Goal: Check status: Check status

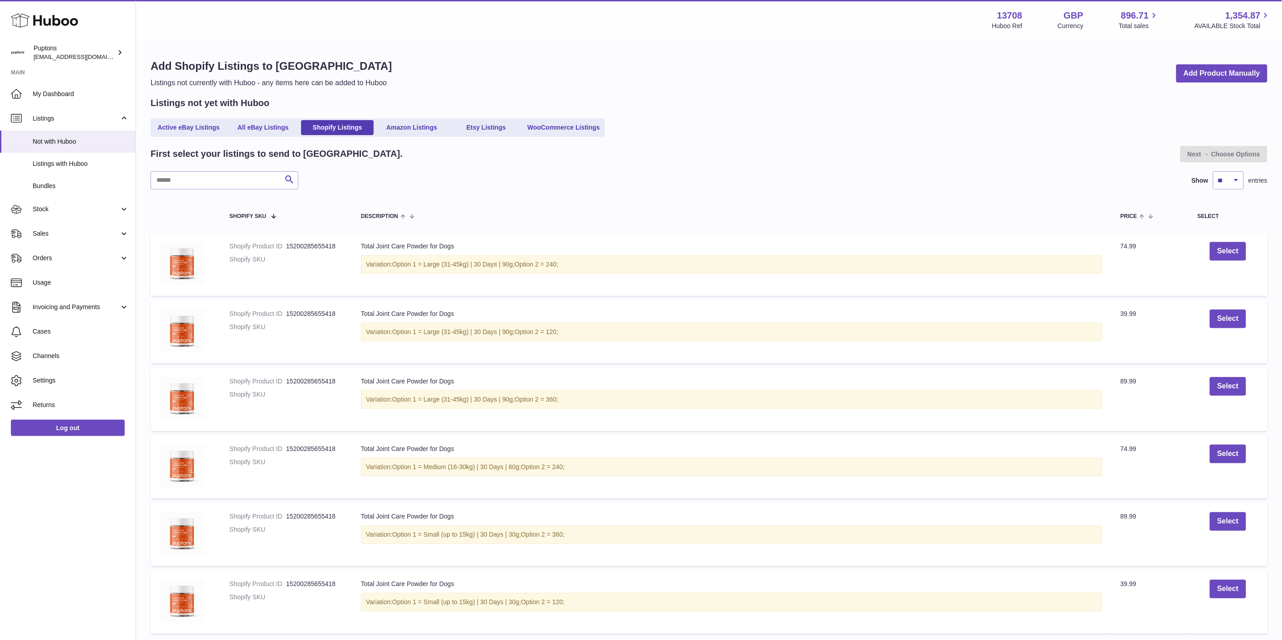
drag, startPoint x: 70, startPoint y: 213, endPoint x: 71, endPoint y: 218, distance: 4.6
click at [70, 213] on span "Stock" at bounding box center [76, 209] width 87 height 9
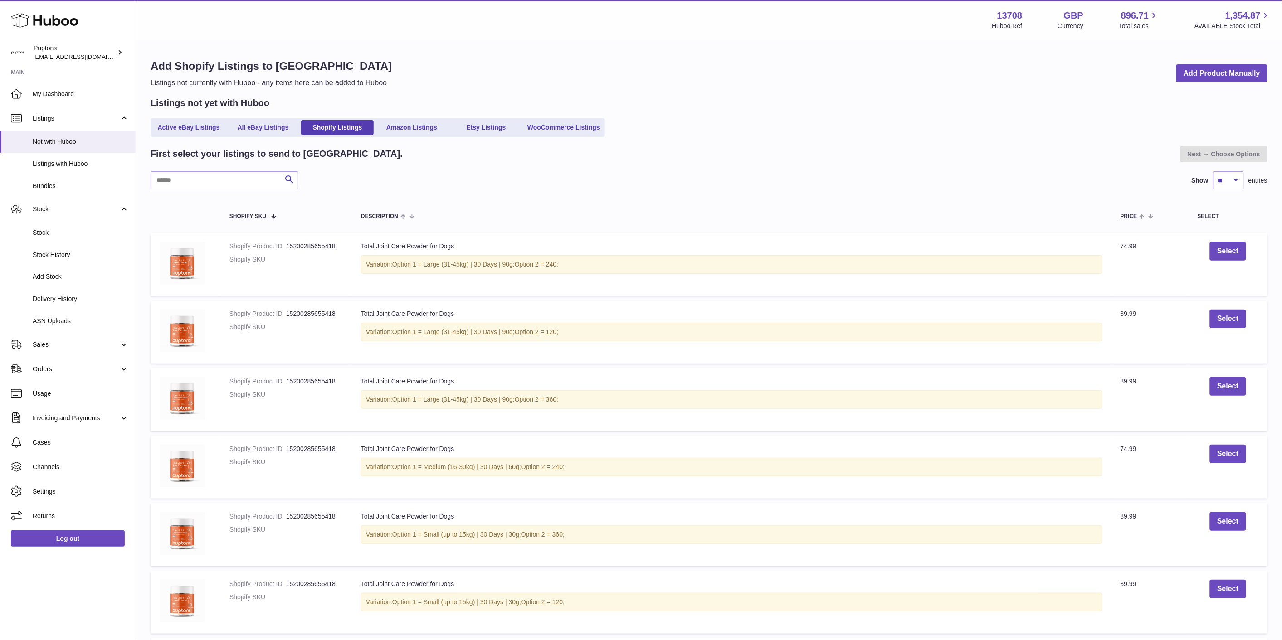
click at [72, 229] on span "Stock" at bounding box center [81, 233] width 96 height 9
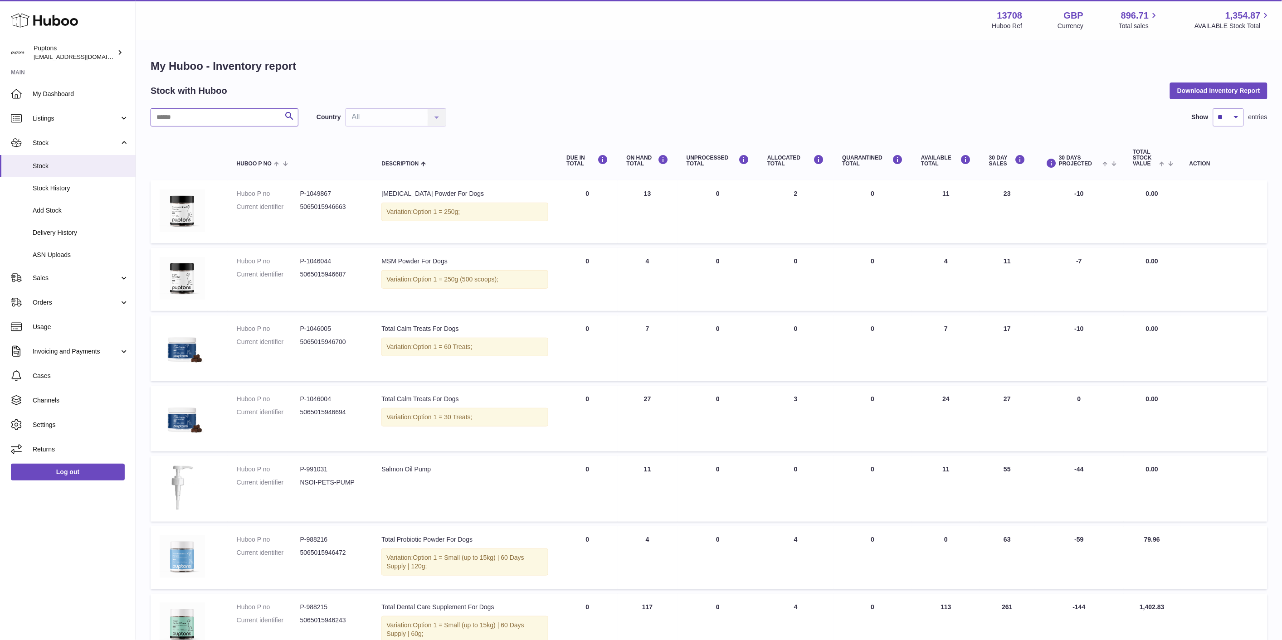
click at [264, 113] on input "text" at bounding box center [225, 117] width 148 height 18
paste input "*****"
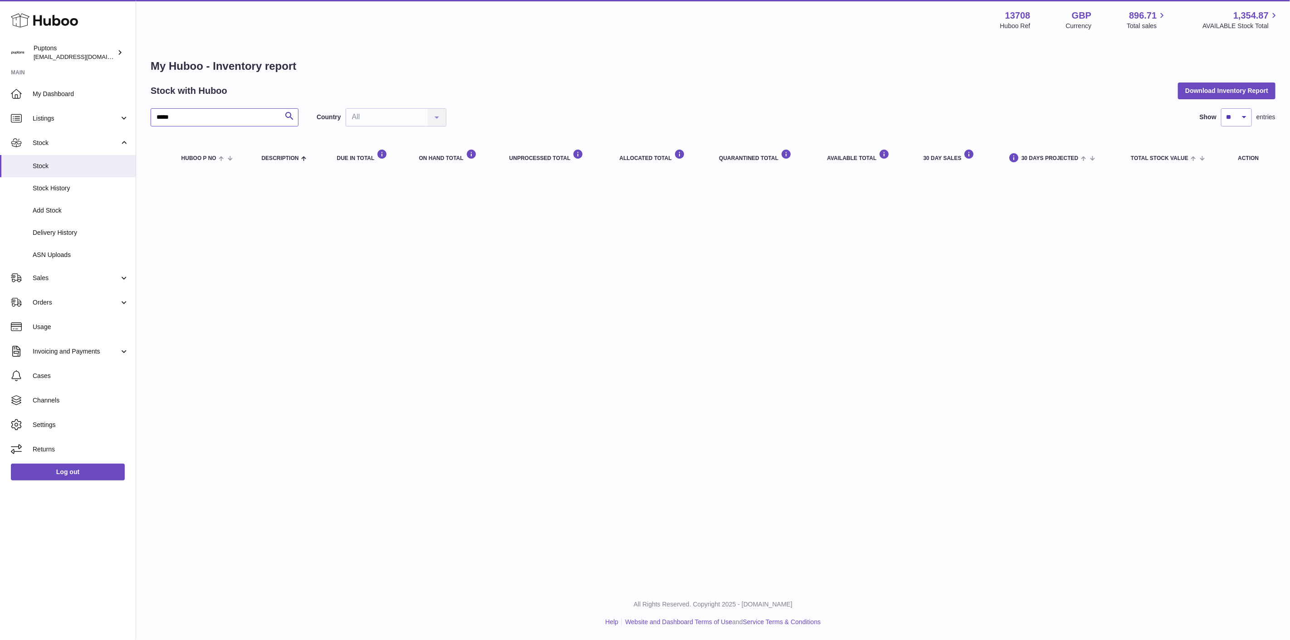
drag, startPoint x: 202, startPoint y: 117, endPoint x: 128, endPoint y: 120, distance: 74.4
click at [128, 120] on div "Huboo Puptons hello@puptons.com Main My Dashboard Listings Not with Huboo Listi…" at bounding box center [645, 320] width 1290 height 640
paste input "*"
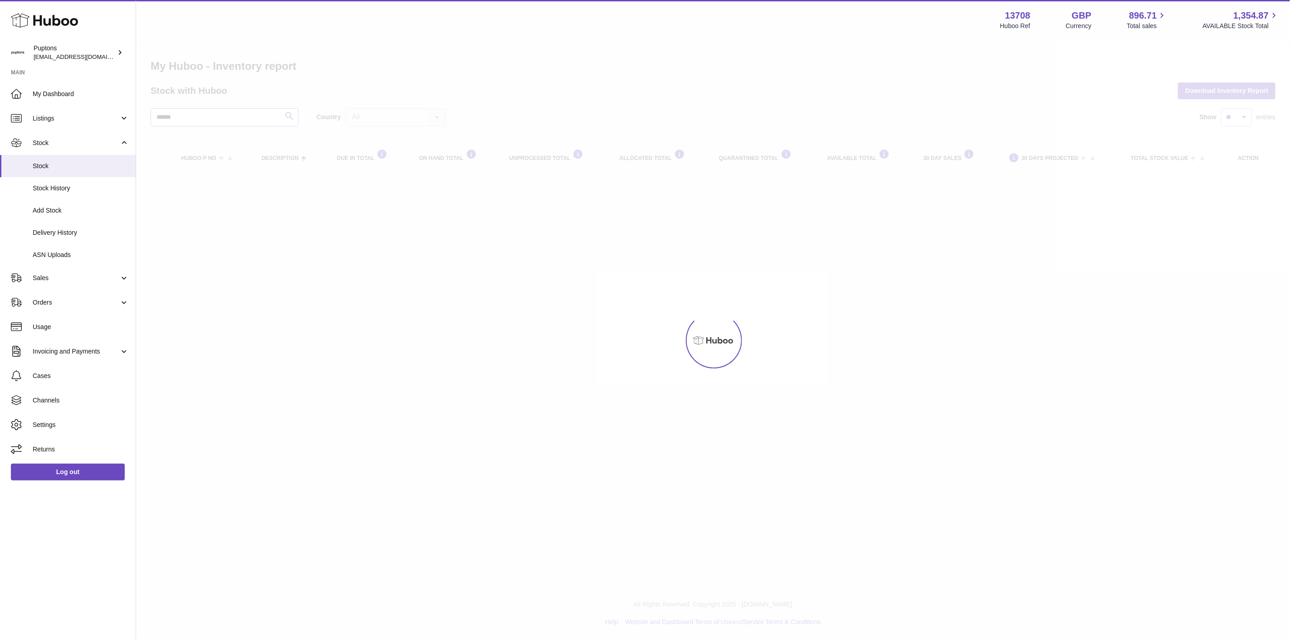
type input "******"
click at [284, 119] on div at bounding box center [713, 341] width 1154 height 600
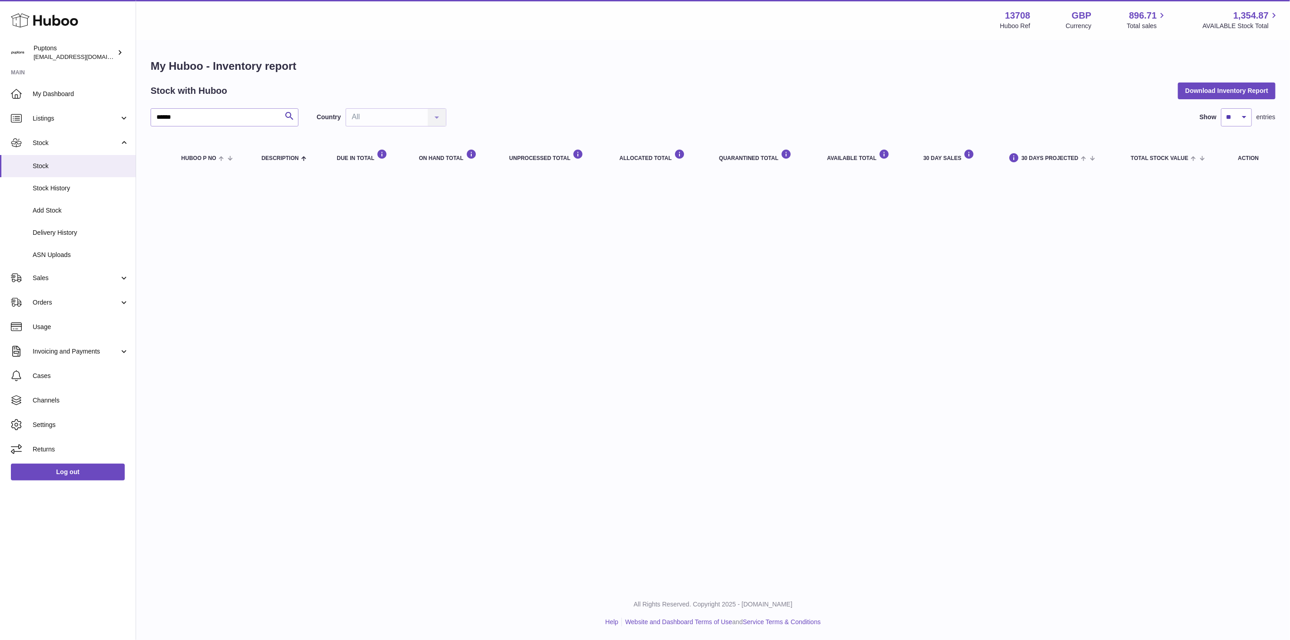
click at [65, 256] on span "ASN Uploads" at bounding box center [81, 255] width 96 height 9
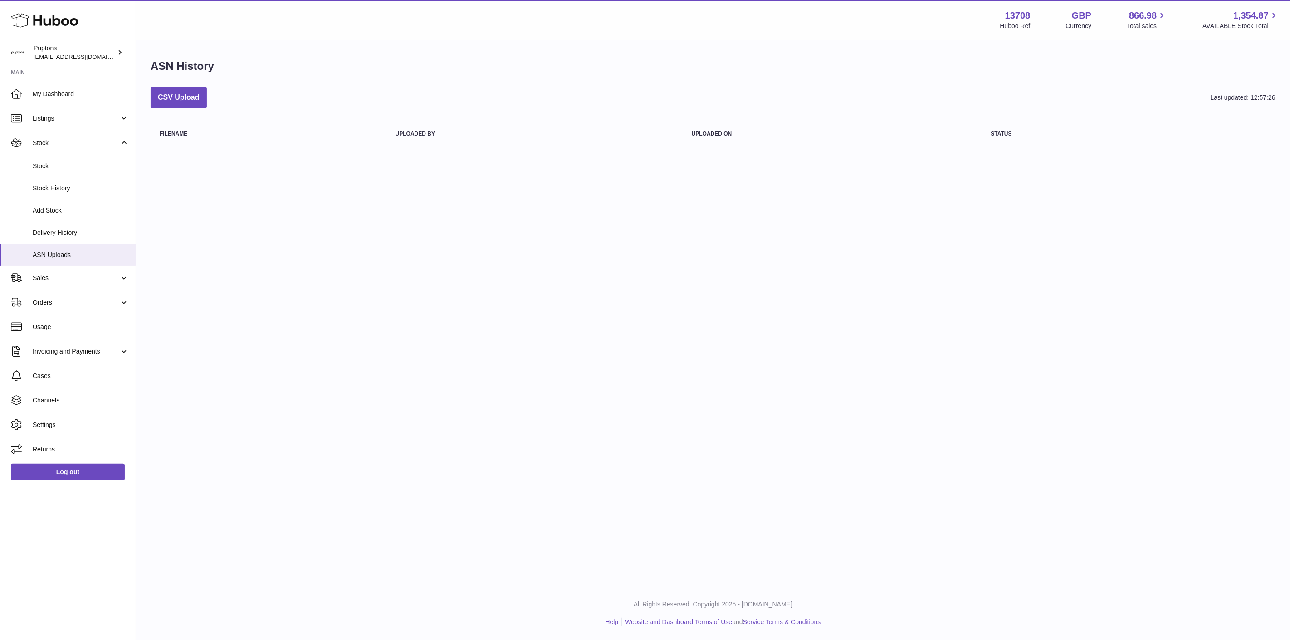
click at [66, 233] on span "Delivery History" at bounding box center [81, 233] width 96 height 9
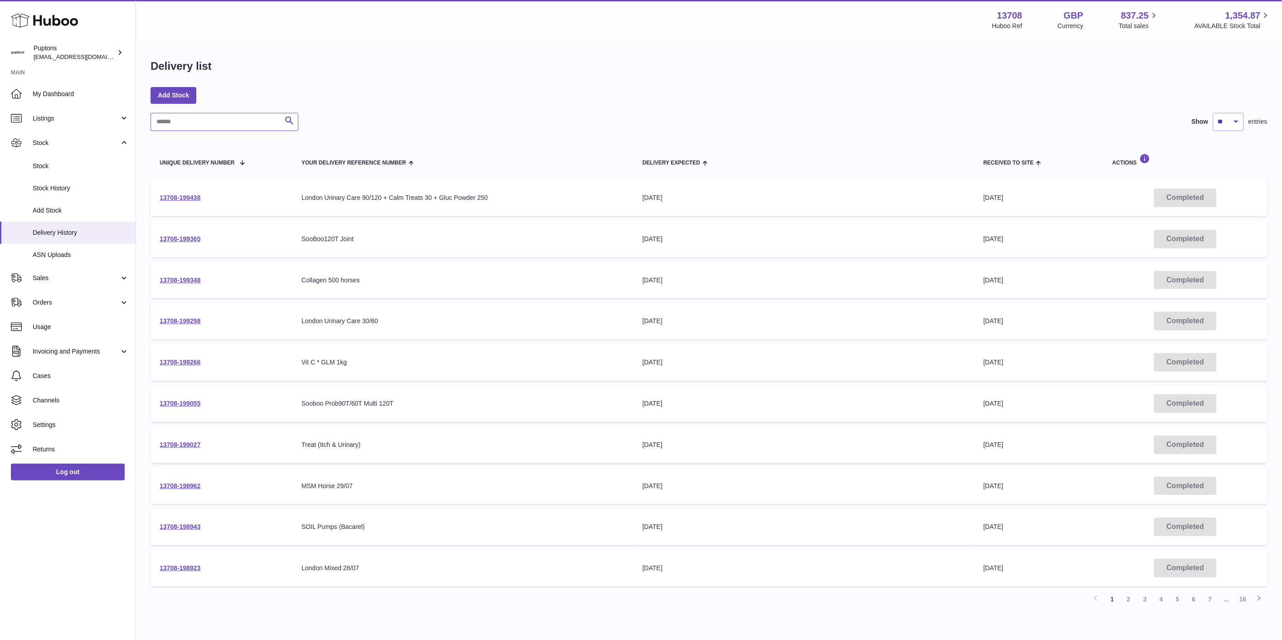
click at [185, 119] on input "text" at bounding box center [225, 122] width 148 height 18
paste input "******"
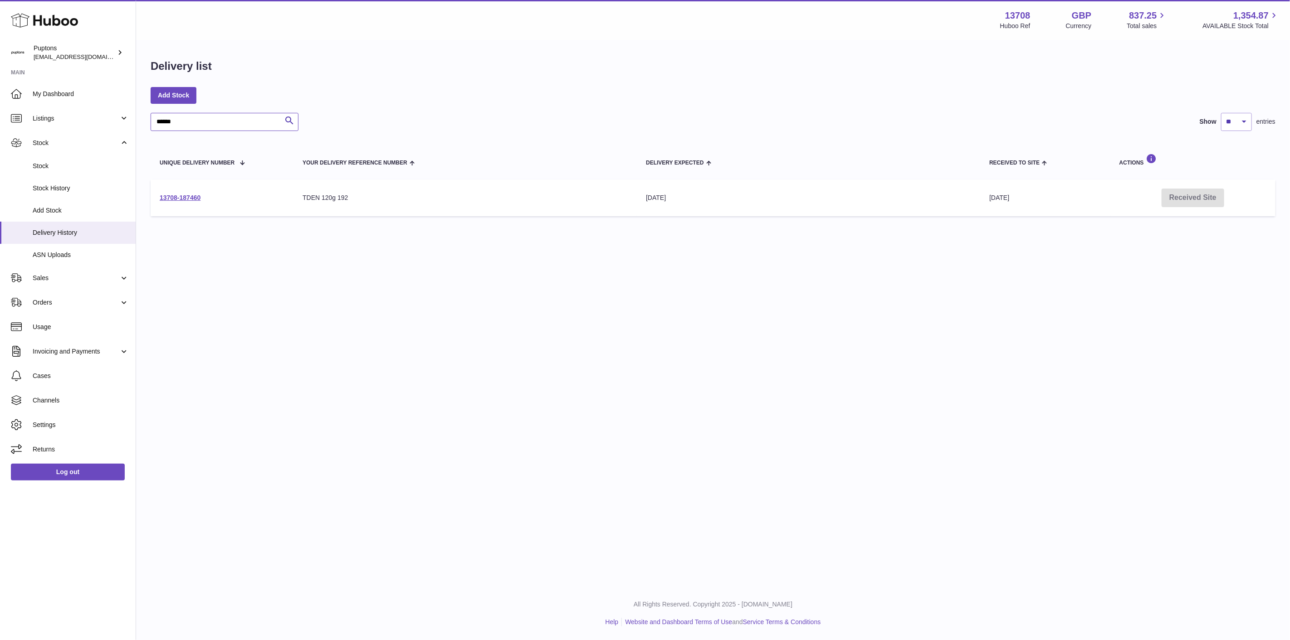
type input "******"
click at [187, 198] on link "13708-187460" at bounding box center [180, 197] width 41 height 7
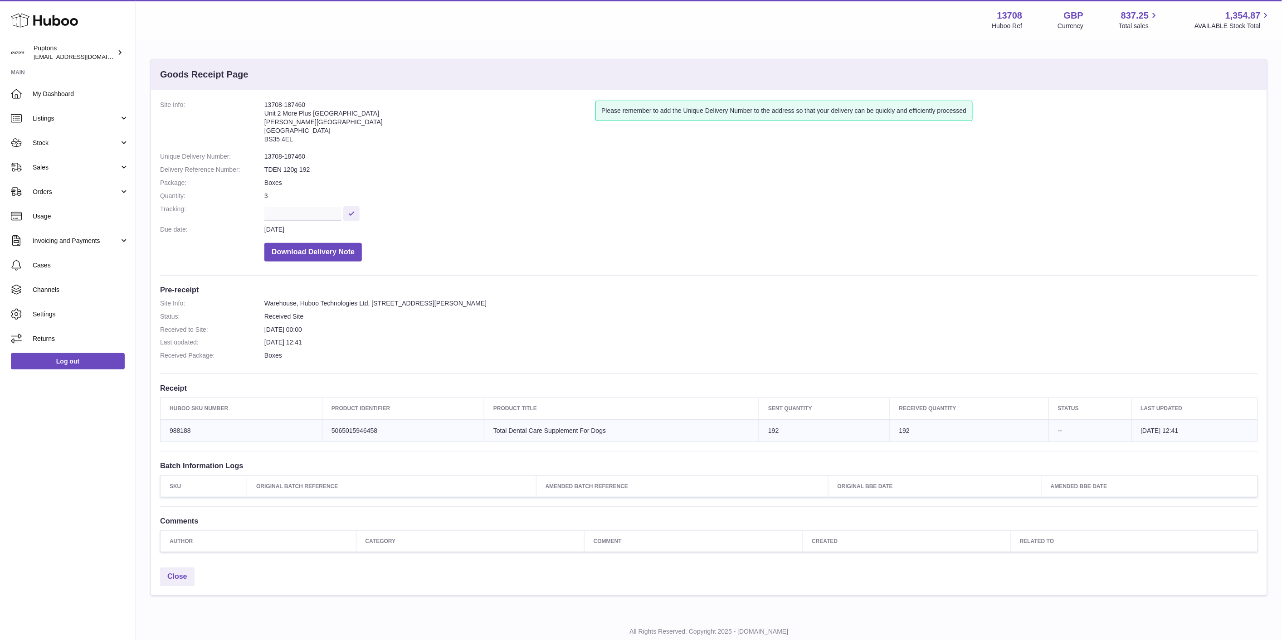
click at [64, 191] on span "Orders" at bounding box center [76, 192] width 87 height 9
click at [55, 148] on link "Stock" at bounding box center [68, 143] width 136 height 24
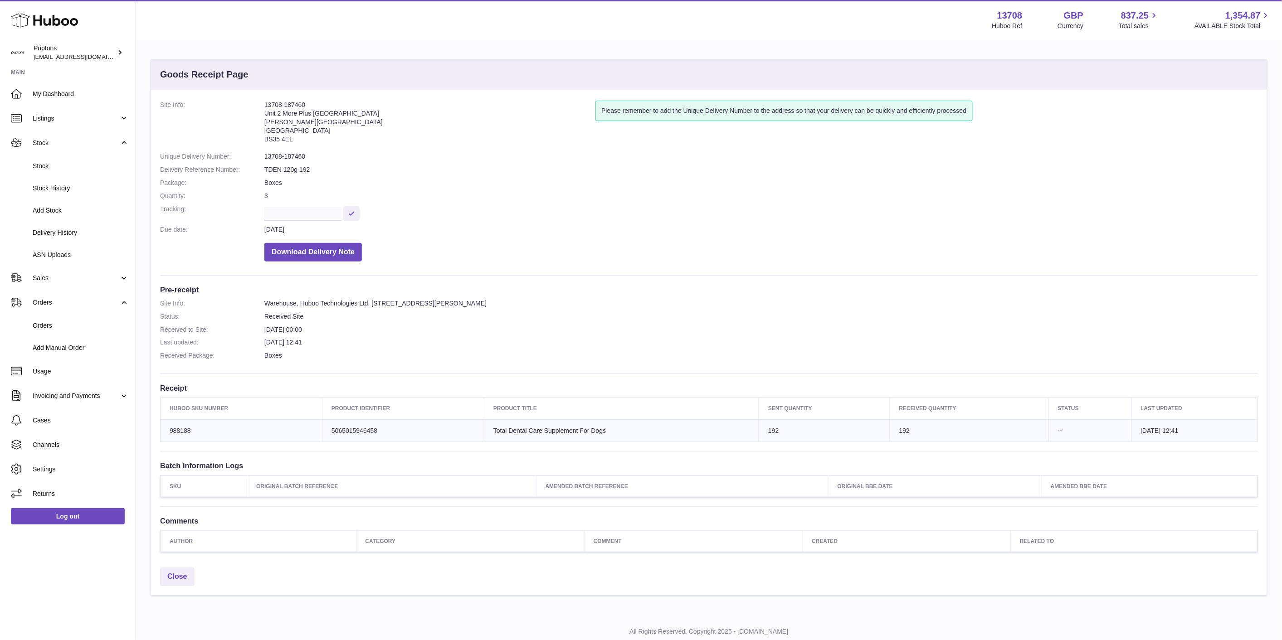
click at [55, 164] on span "Stock" at bounding box center [81, 166] width 96 height 9
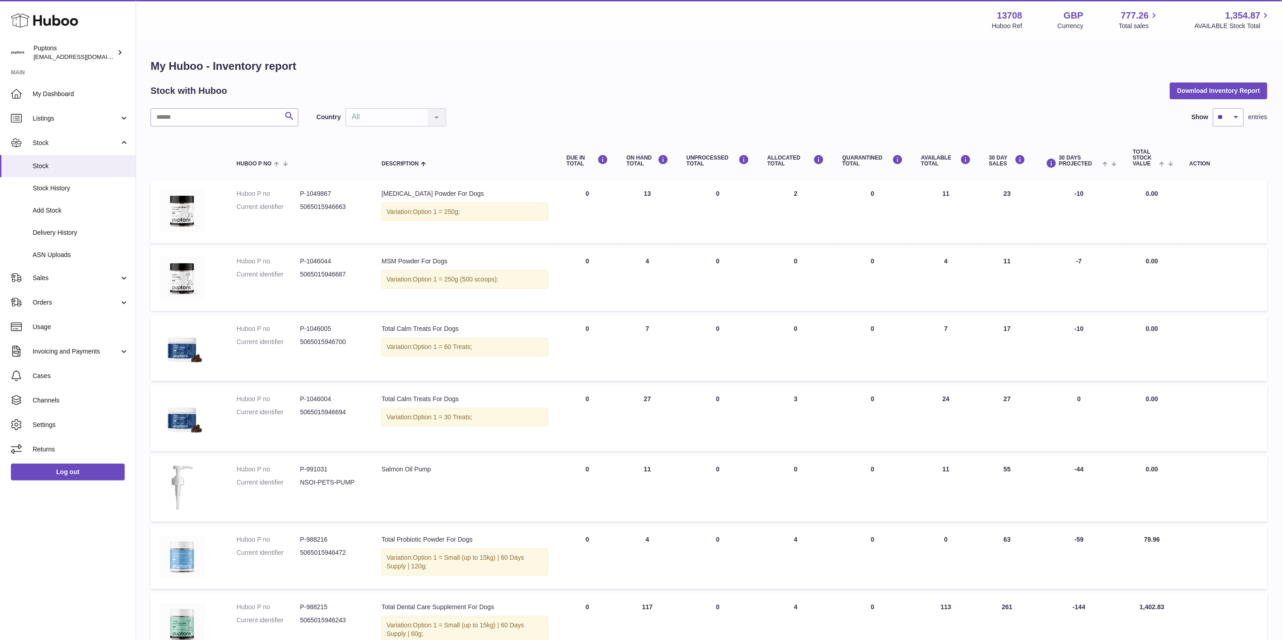
click at [96, 236] on span "Delivery History" at bounding box center [81, 233] width 96 height 9
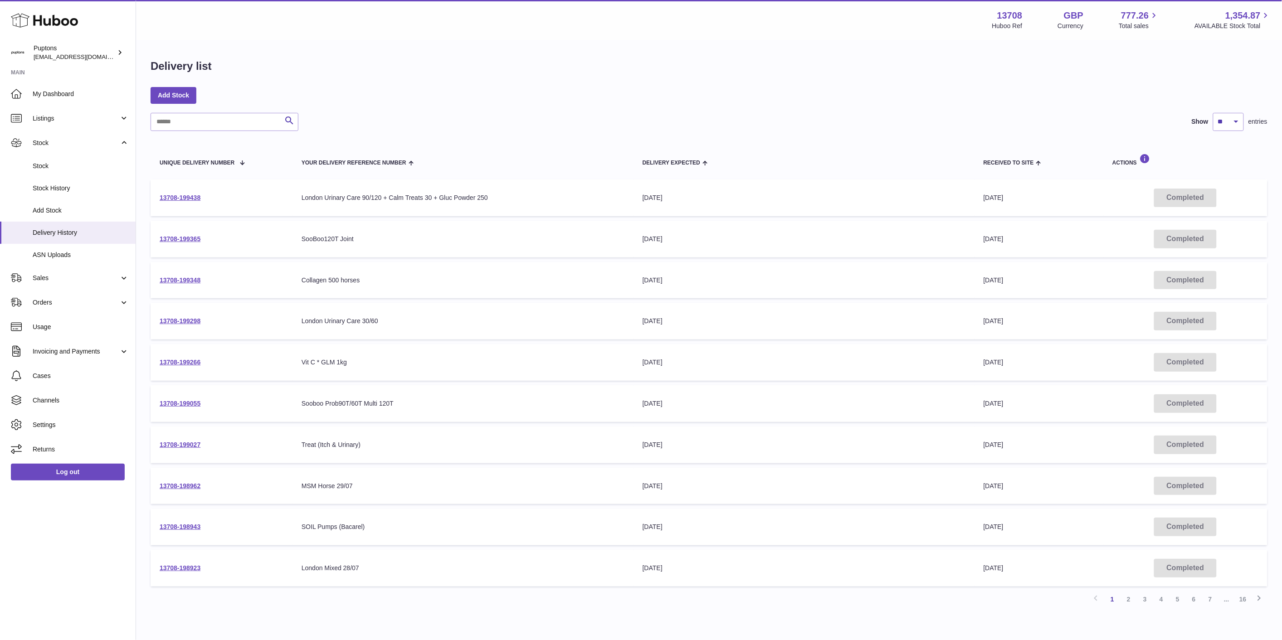
click at [187, 240] on link "13708-199365" at bounding box center [180, 238] width 41 height 7
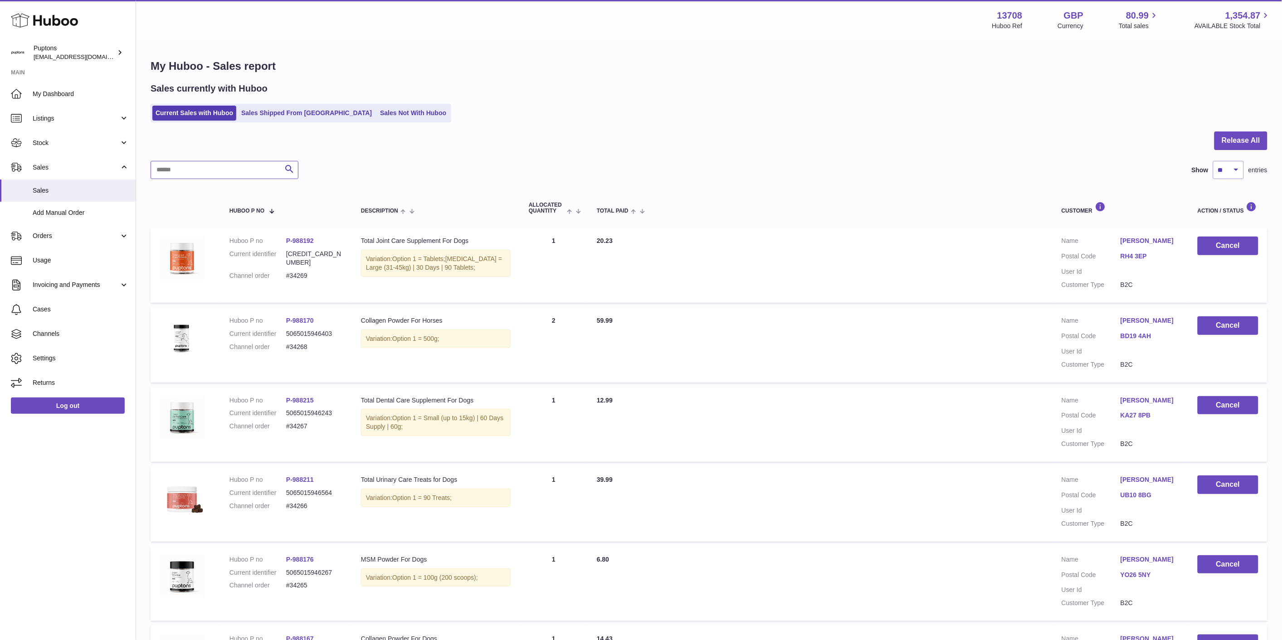
drag, startPoint x: 201, startPoint y: 173, endPoint x: 206, endPoint y: 174, distance: 4.6
click at [201, 173] on input "text" at bounding box center [225, 170] width 148 height 18
